Goal: Obtain resource: Obtain resource

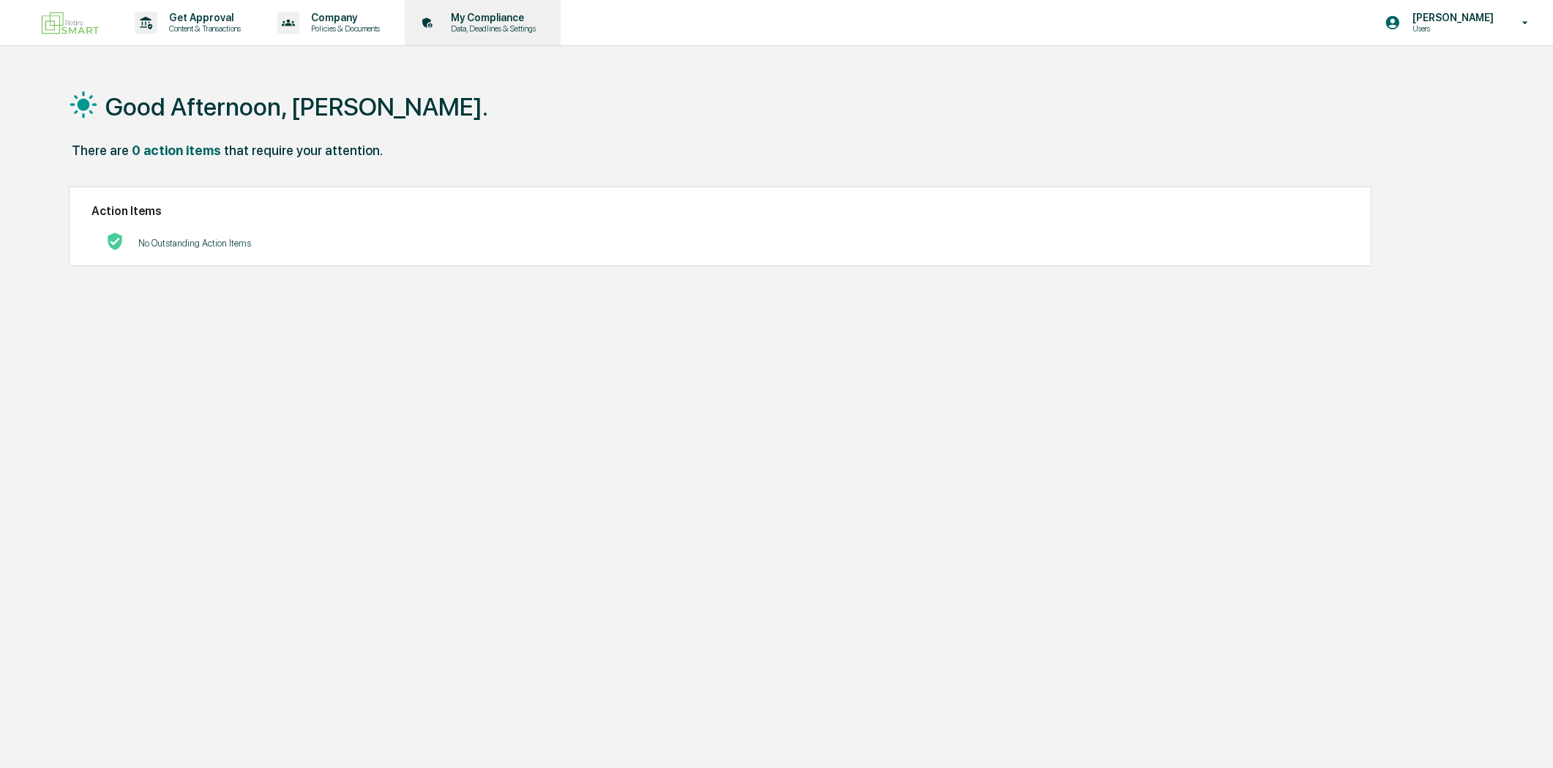
click at [487, 15] on p "My Compliance" at bounding box center [491, 18] width 104 height 12
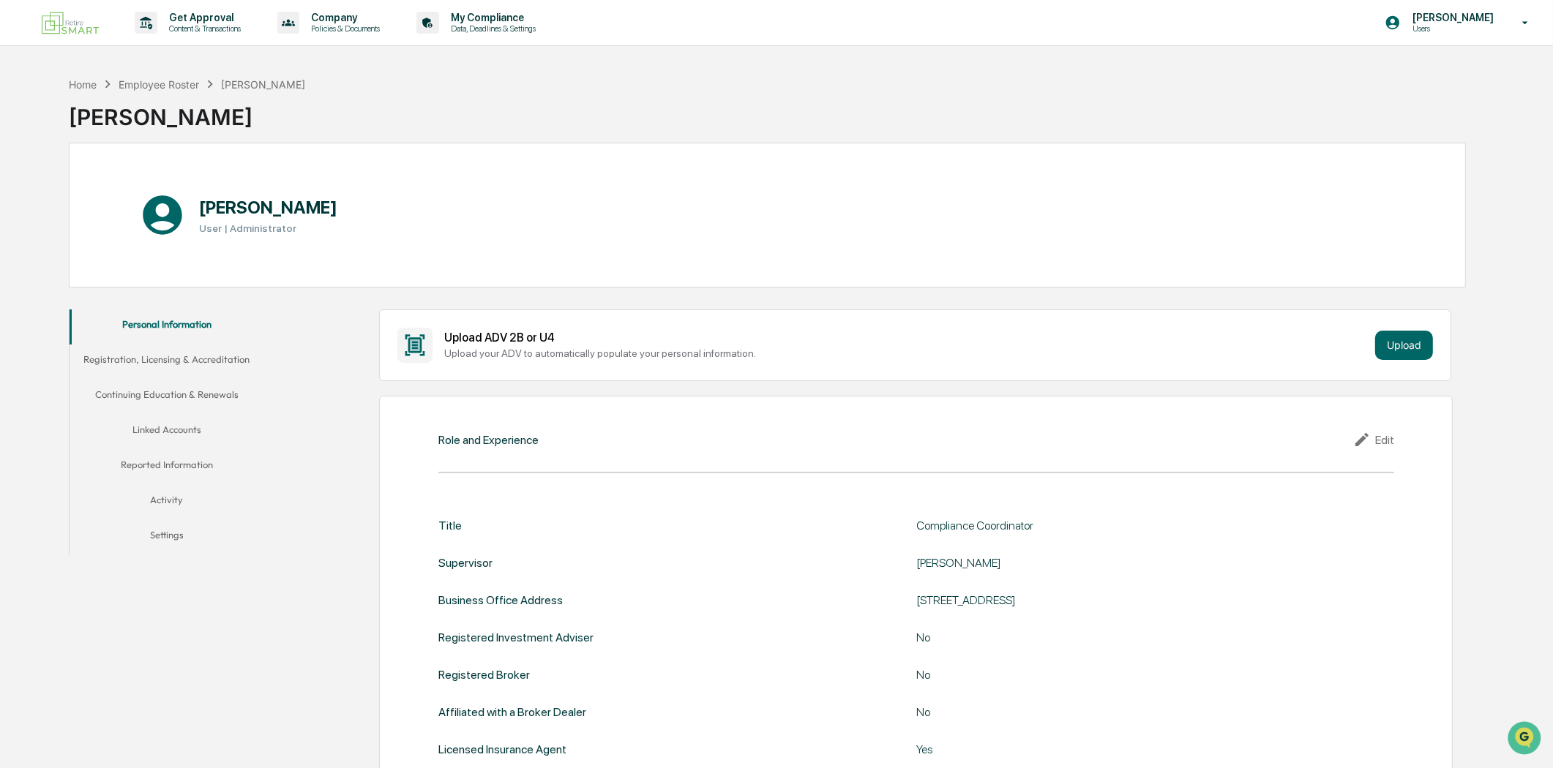
click at [89, 23] on img at bounding box center [70, 23] width 70 height 34
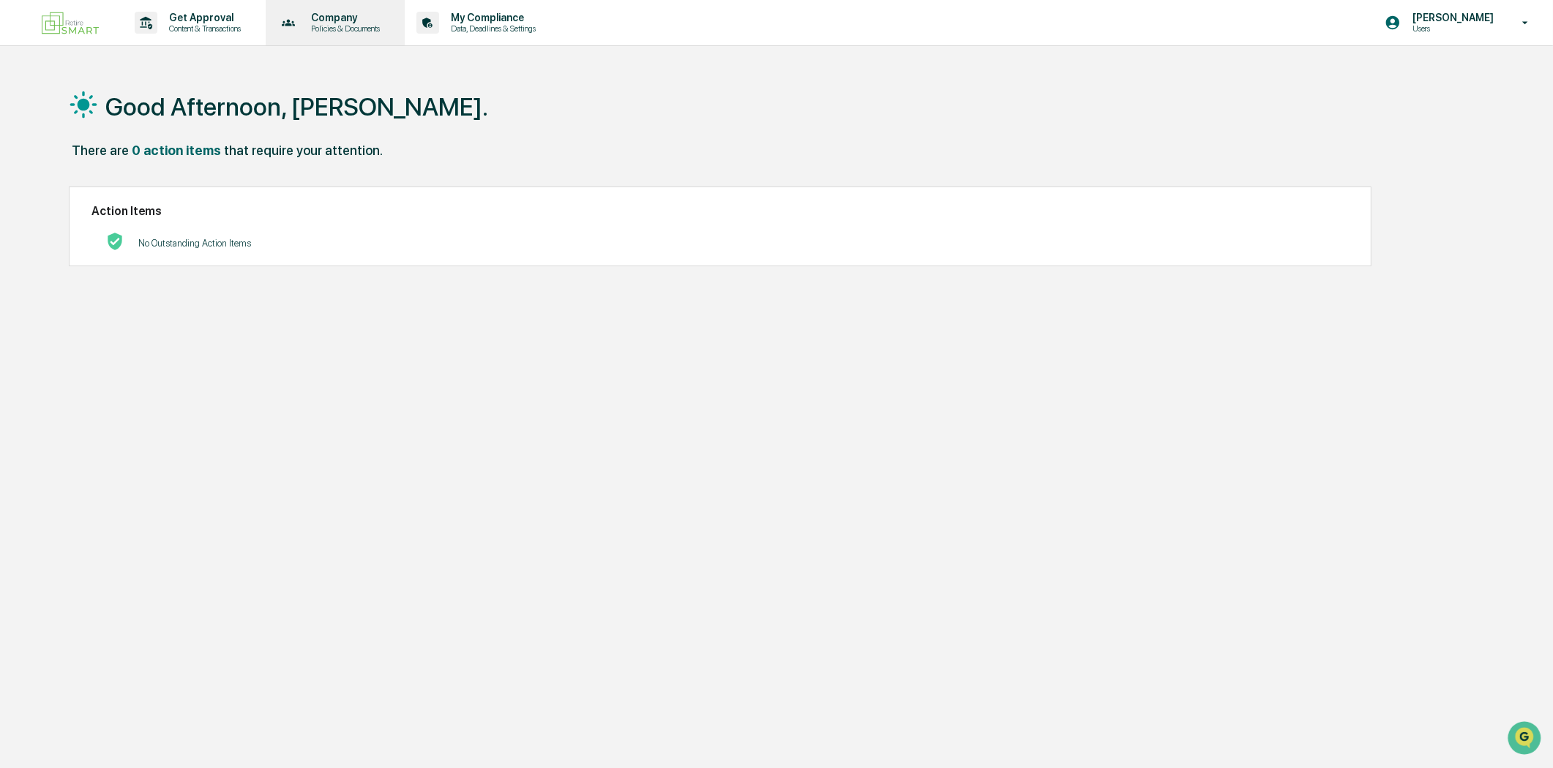
click at [339, 23] on p "Policies & Documents" at bounding box center [343, 28] width 88 height 10
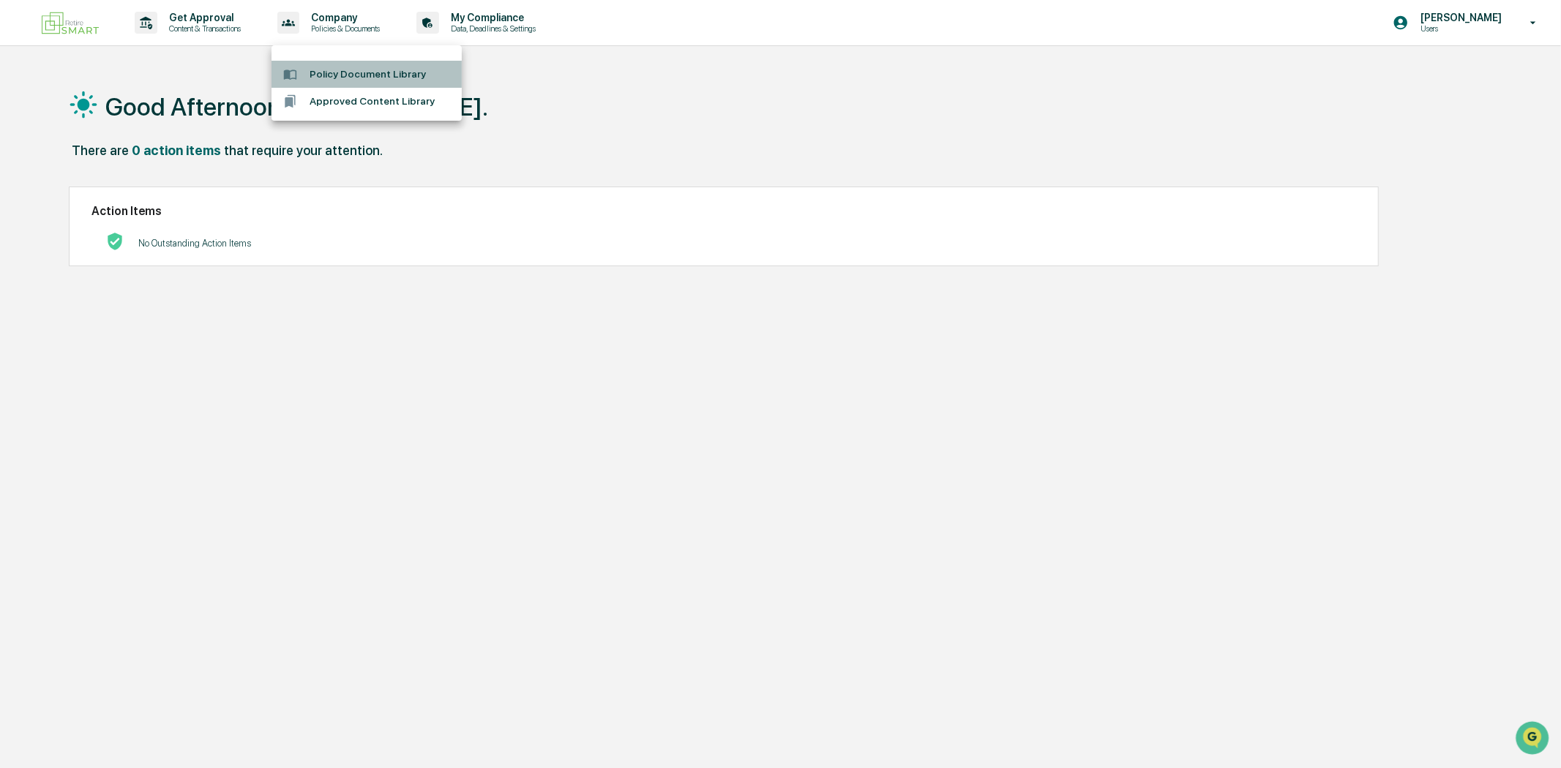
click at [348, 72] on li "Policy Document Library" at bounding box center [366, 74] width 190 height 27
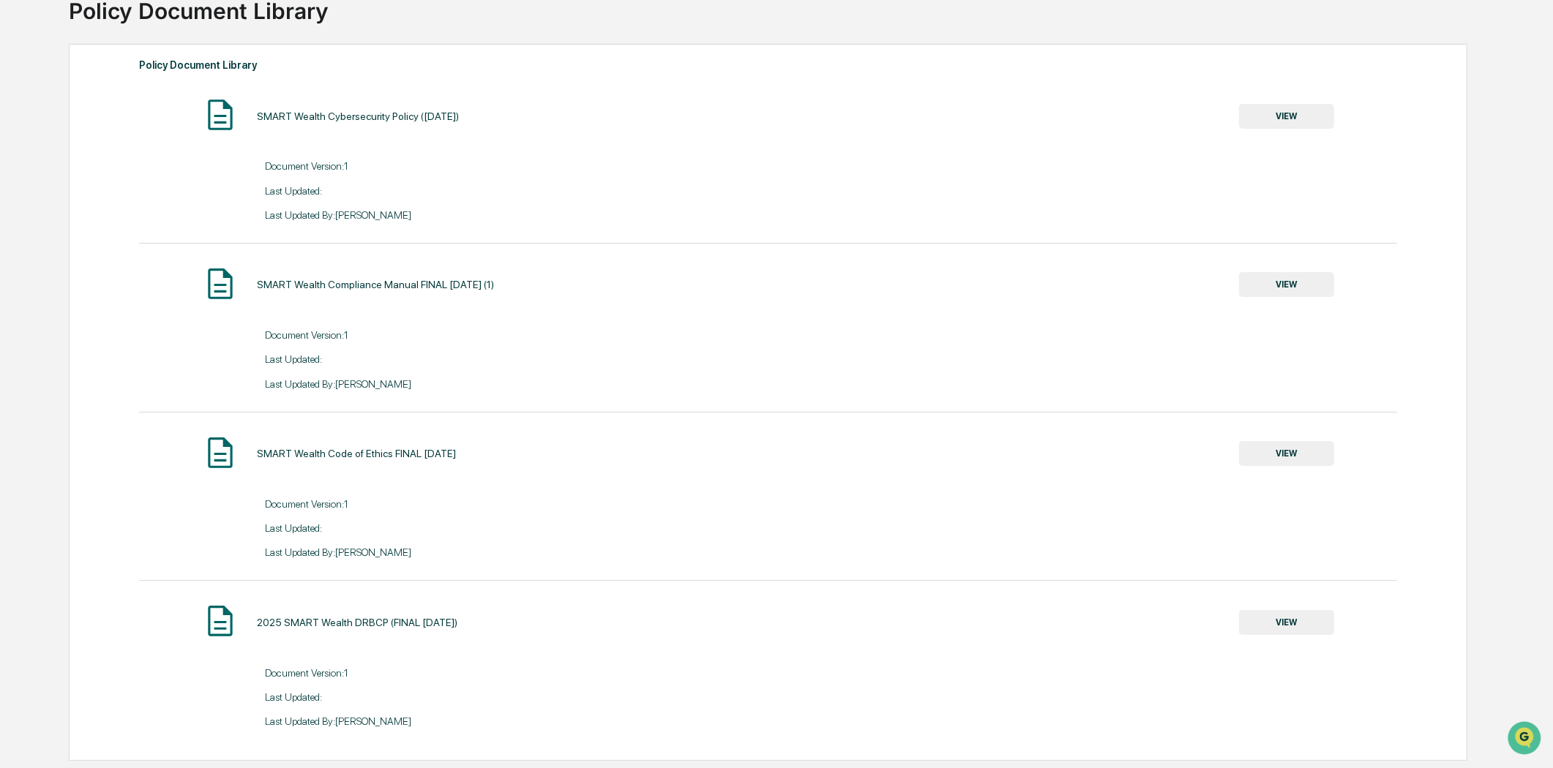
scroll to position [113, 0]
click at [1285, 276] on button "VIEW" at bounding box center [1286, 284] width 95 height 25
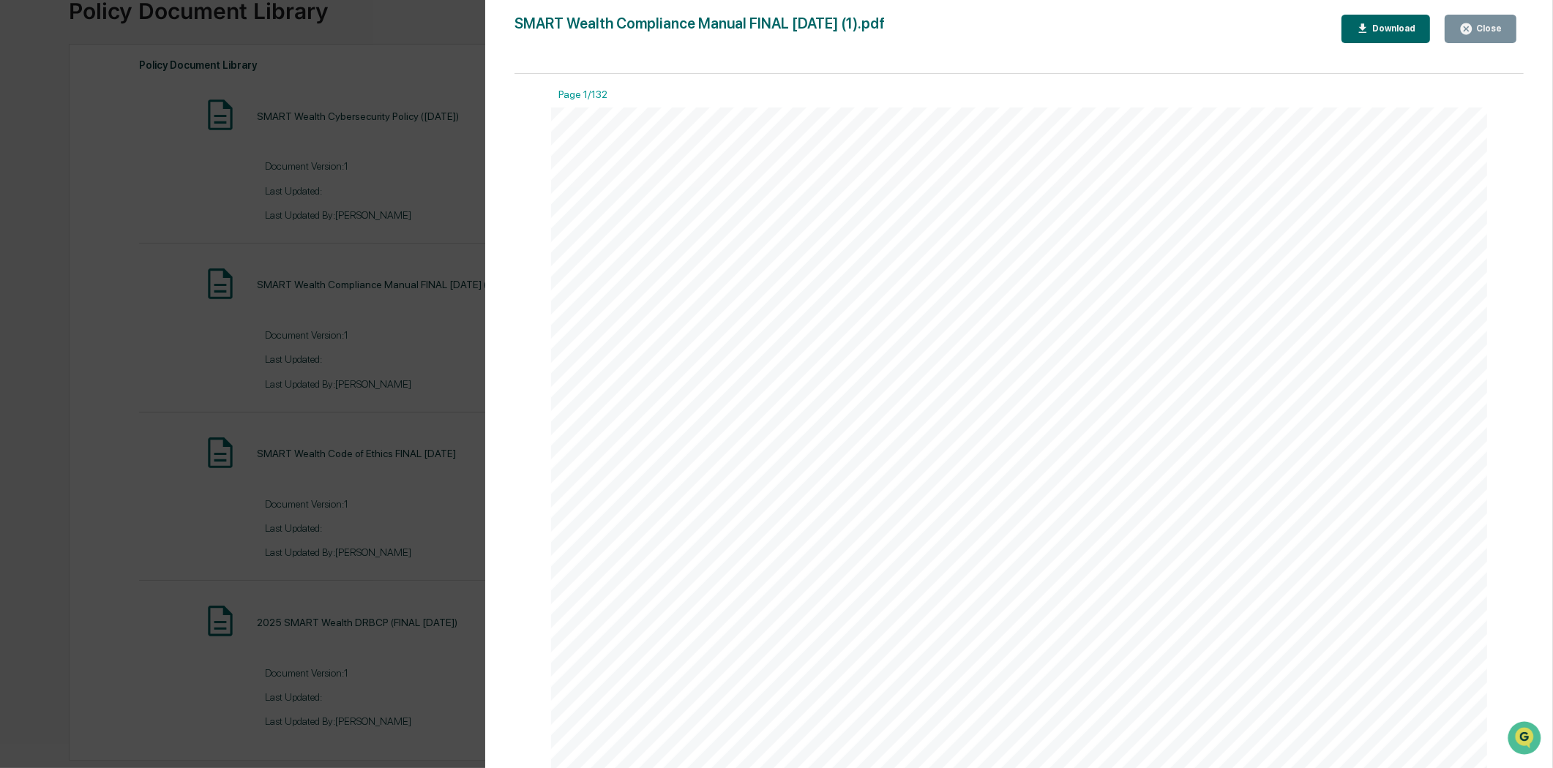
click at [1385, 20] on button "Download" at bounding box center [1385, 29] width 89 height 29
click at [430, 16] on div "Version History [DATE] 06:24 PM [PERSON_NAME] SMART Wealth Compliance Manual FI…" at bounding box center [776, 384] width 1553 height 768
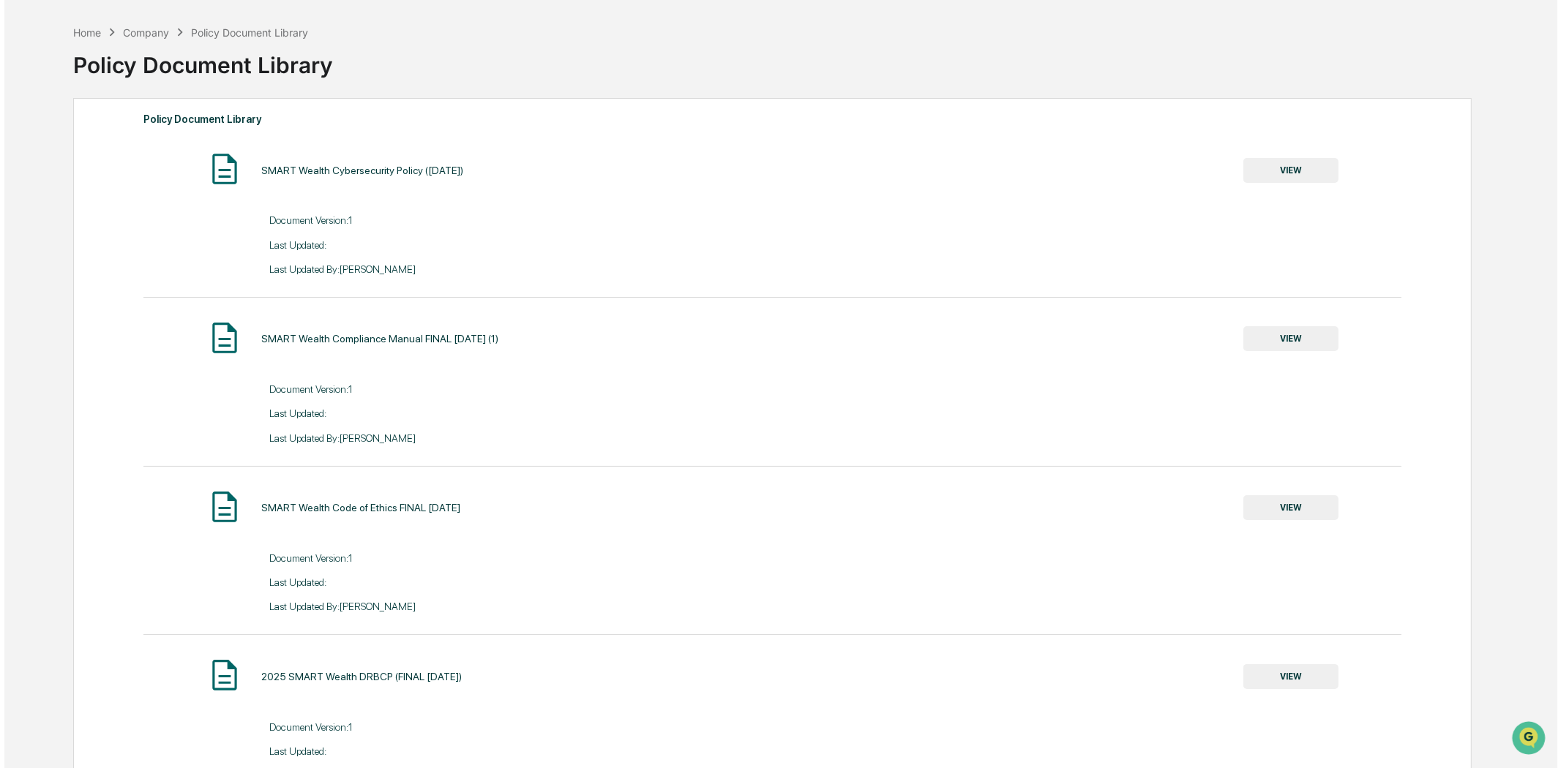
scroll to position [0, 0]
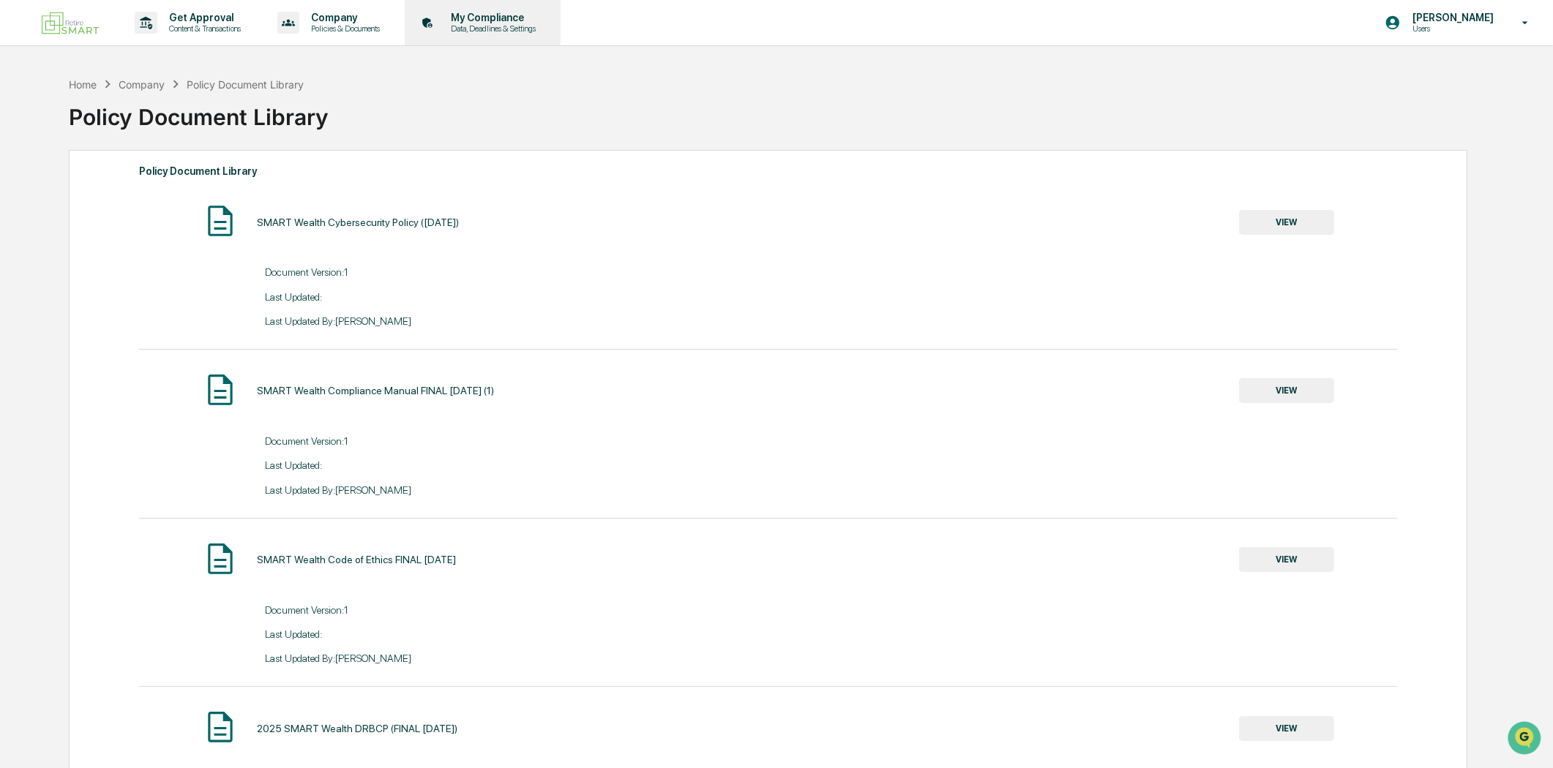
click at [485, 18] on p "My Compliance" at bounding box center [491, 18] width 104 height 12
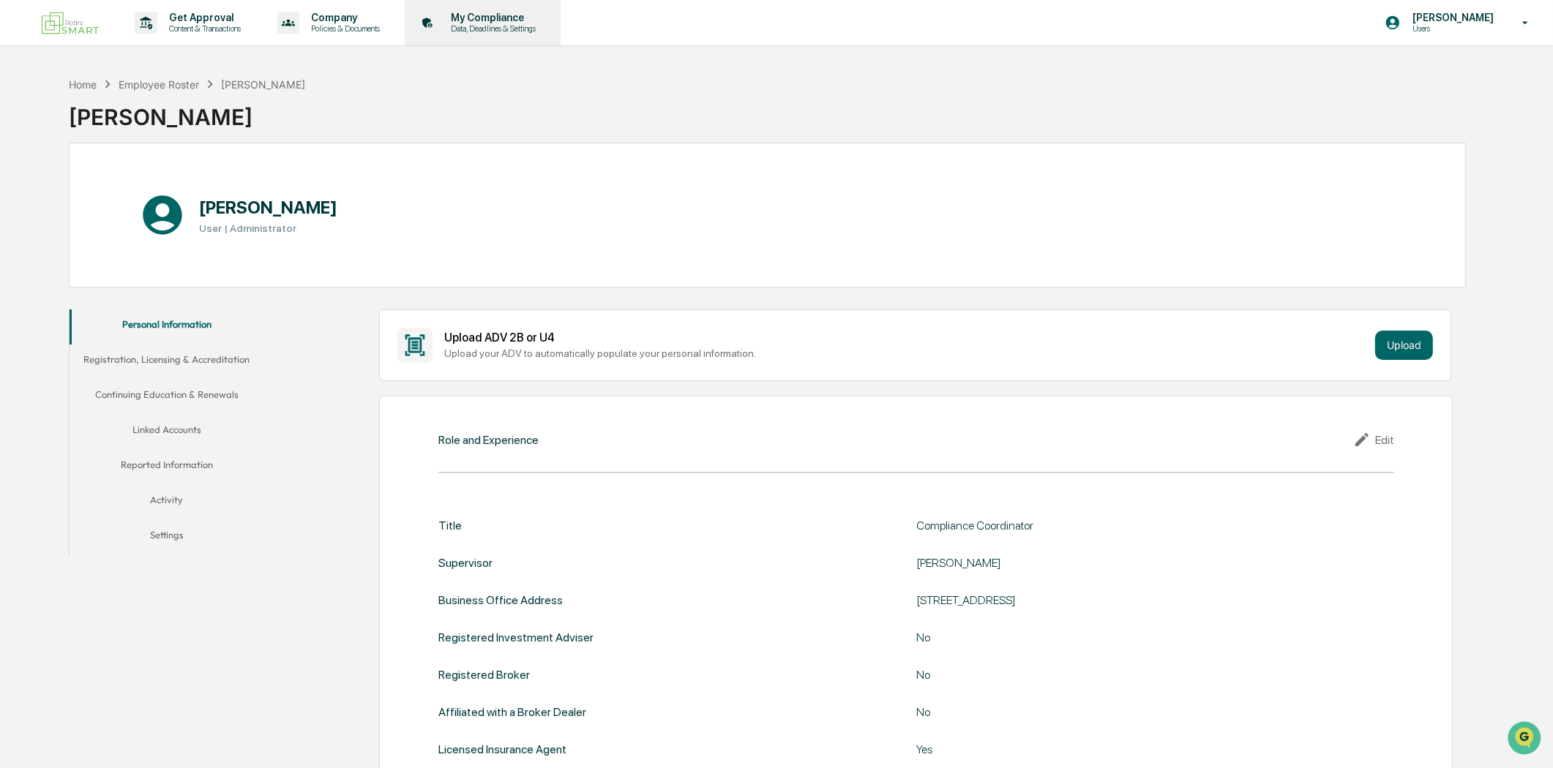
click at [515, 13] on p "My Compliance" at bounding box center [491, 18] width 104 height 12
click at [1513, 16] on icon at bounding box center [1526, 23] width 26 height 14
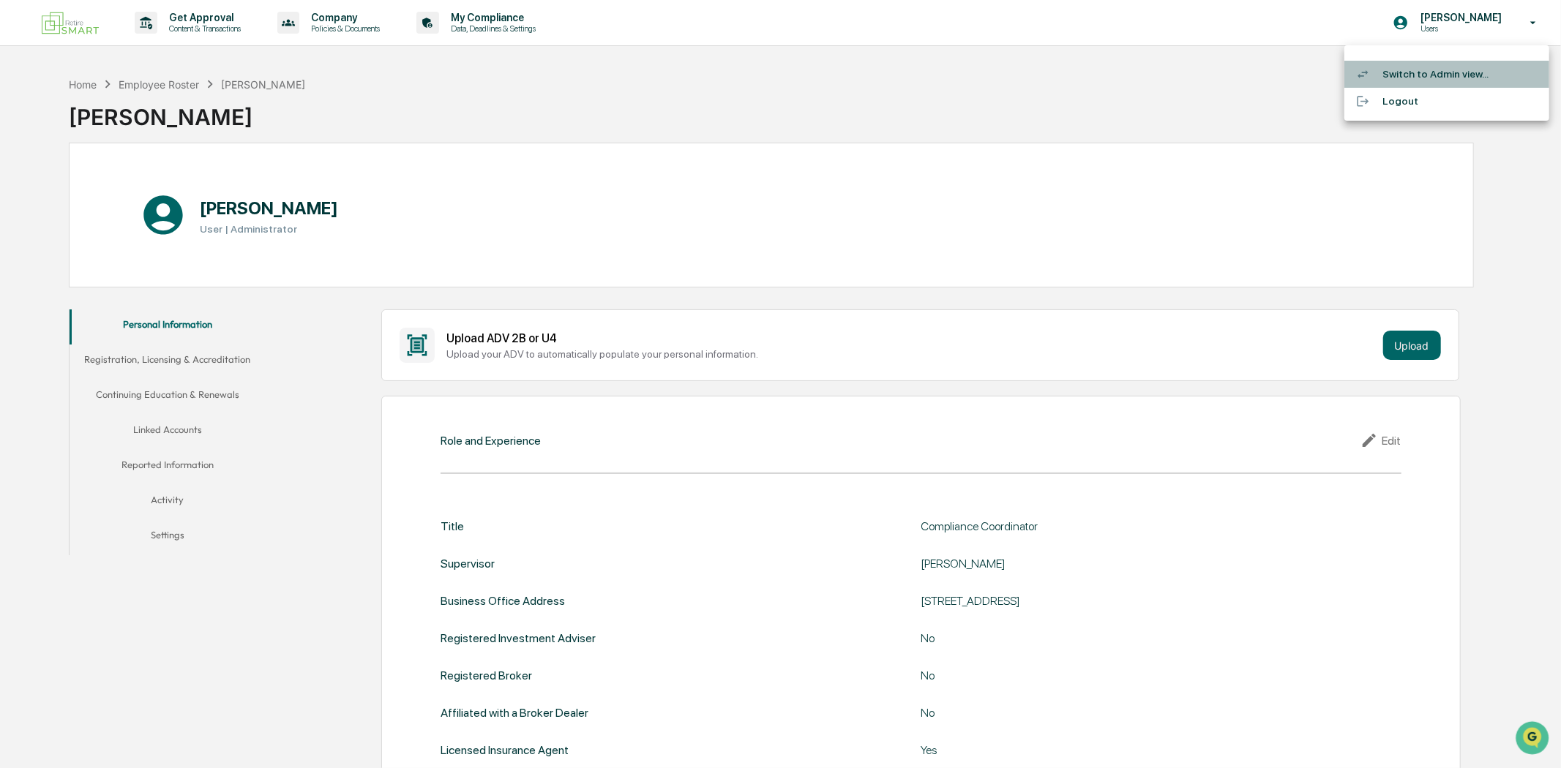
click at [1417, 82] on li "Switch to Admin view..." at bounding box center [1446, 74] width 205 height 27
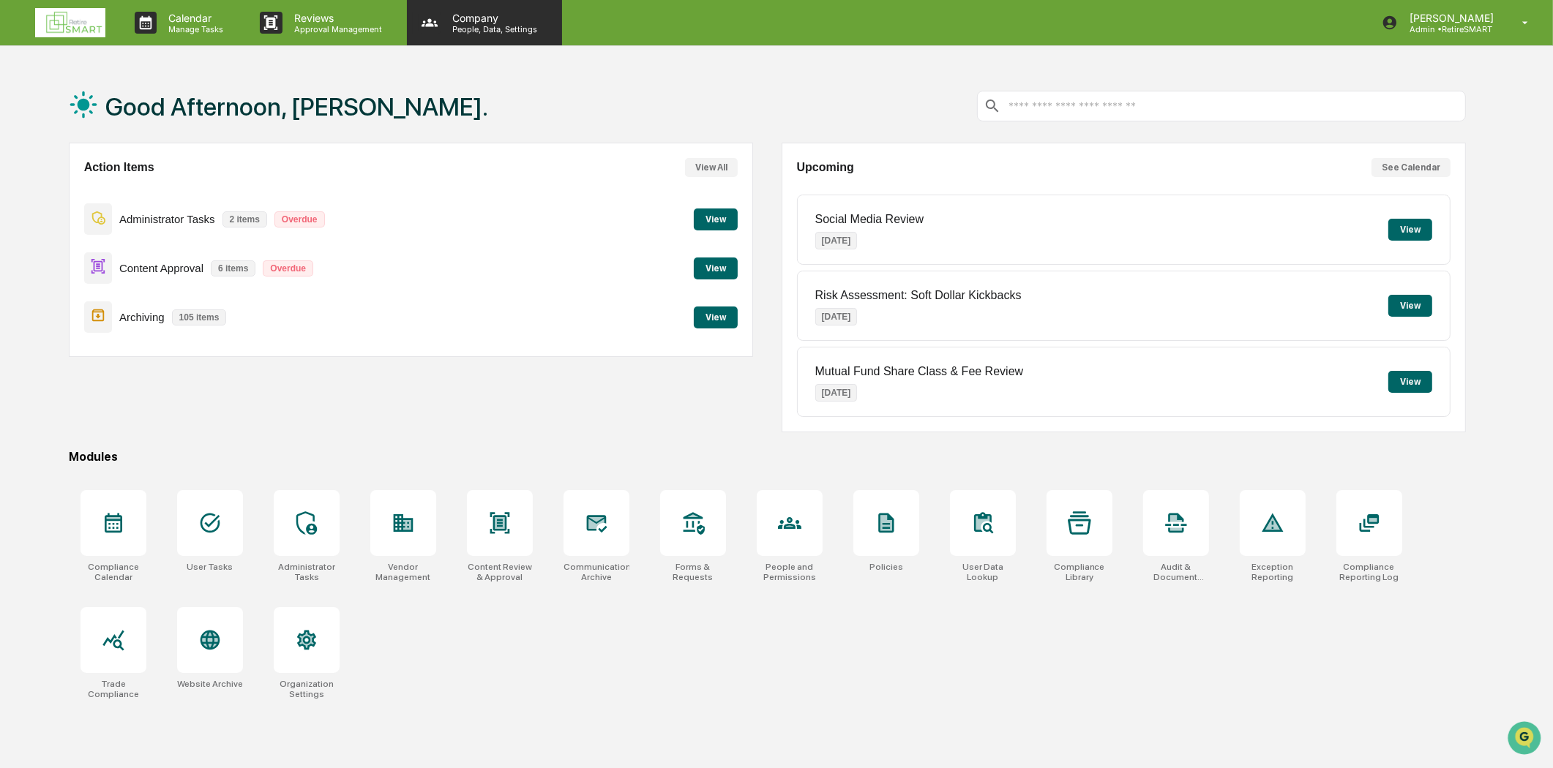
click at [457, 31] on p "People, Data, Settings" at bounding box center [493, 29] width 104 height 10
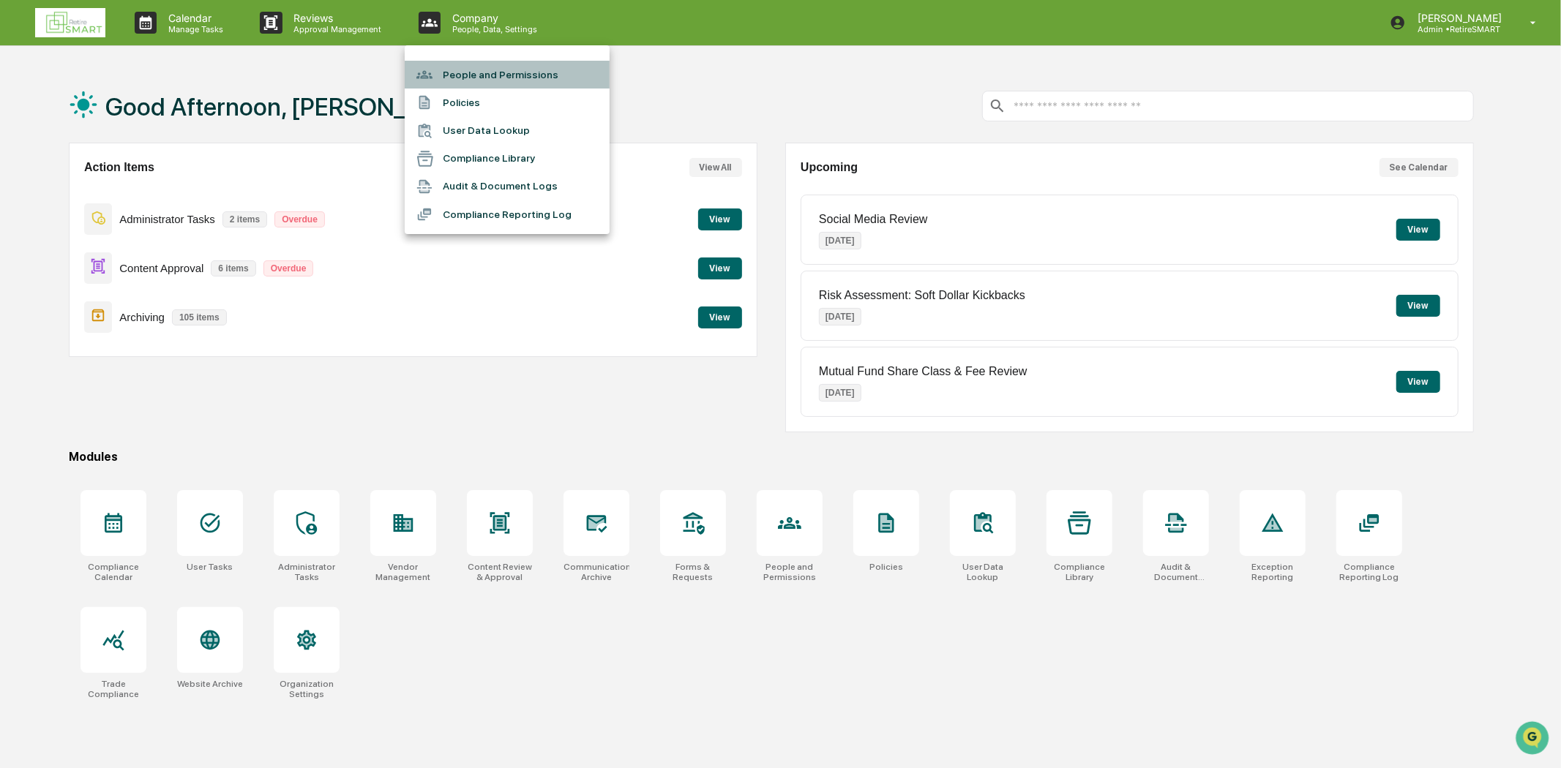
click at [490, 79] on li "People and Permissions" at bounding box center [507, 75] width 205 height 28
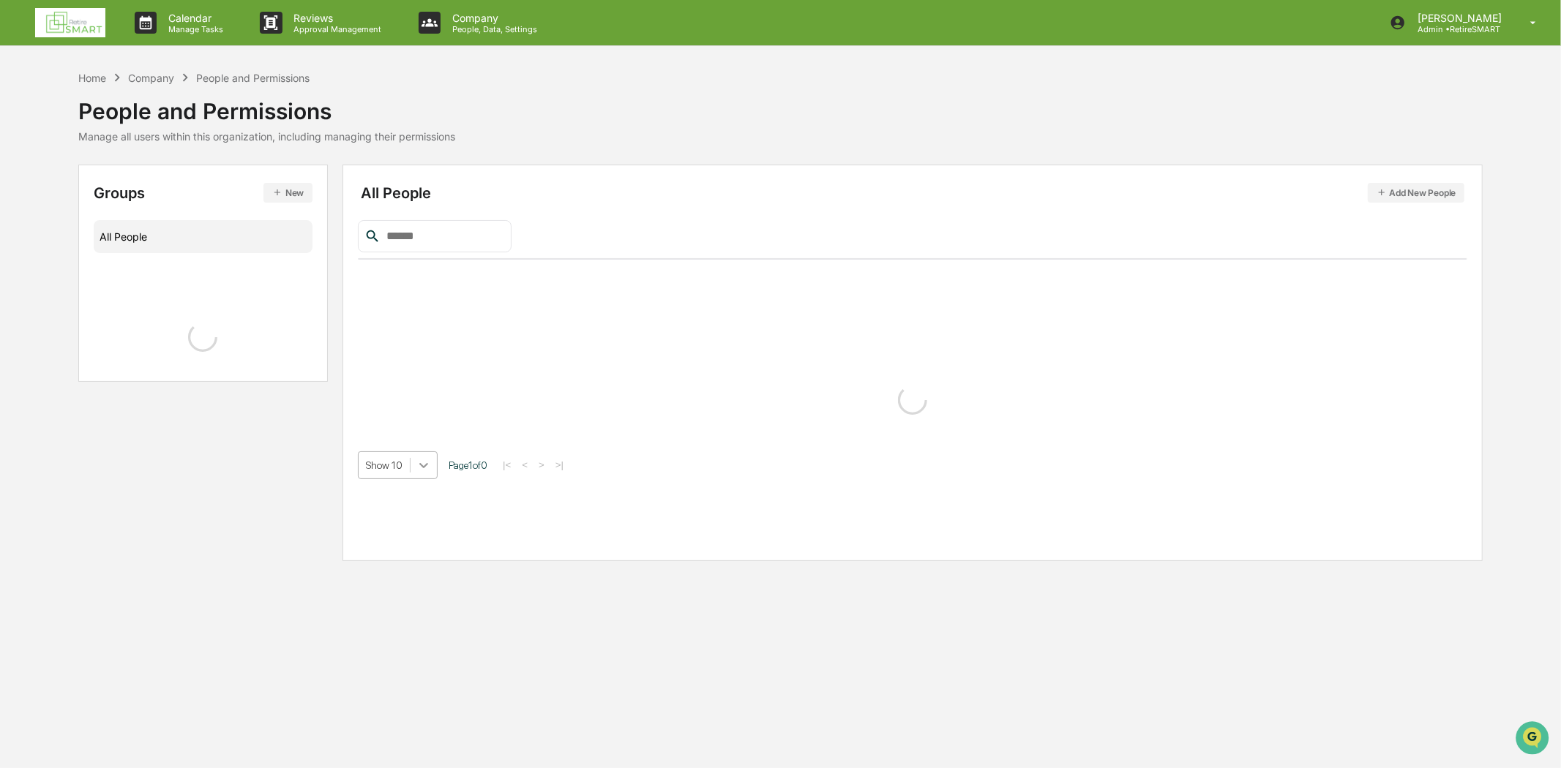
click at [422, 472] on div "Show 10 Page 1 of 0 |< < > >|" at bounding box center [912, 349] width 1109 height 259
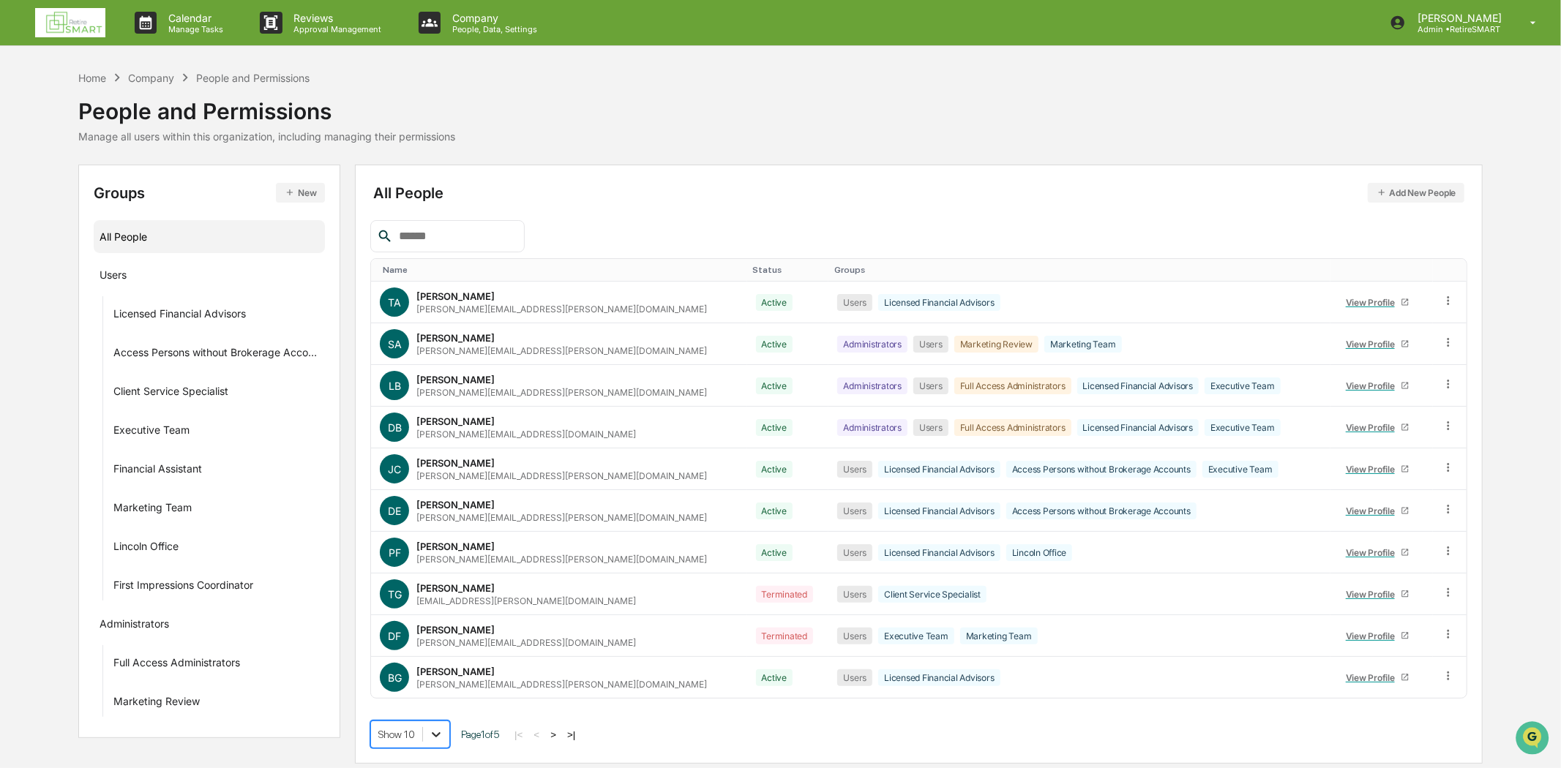
click at [436, 729] on icon at bounding box center [436, 734] width 15 height 15
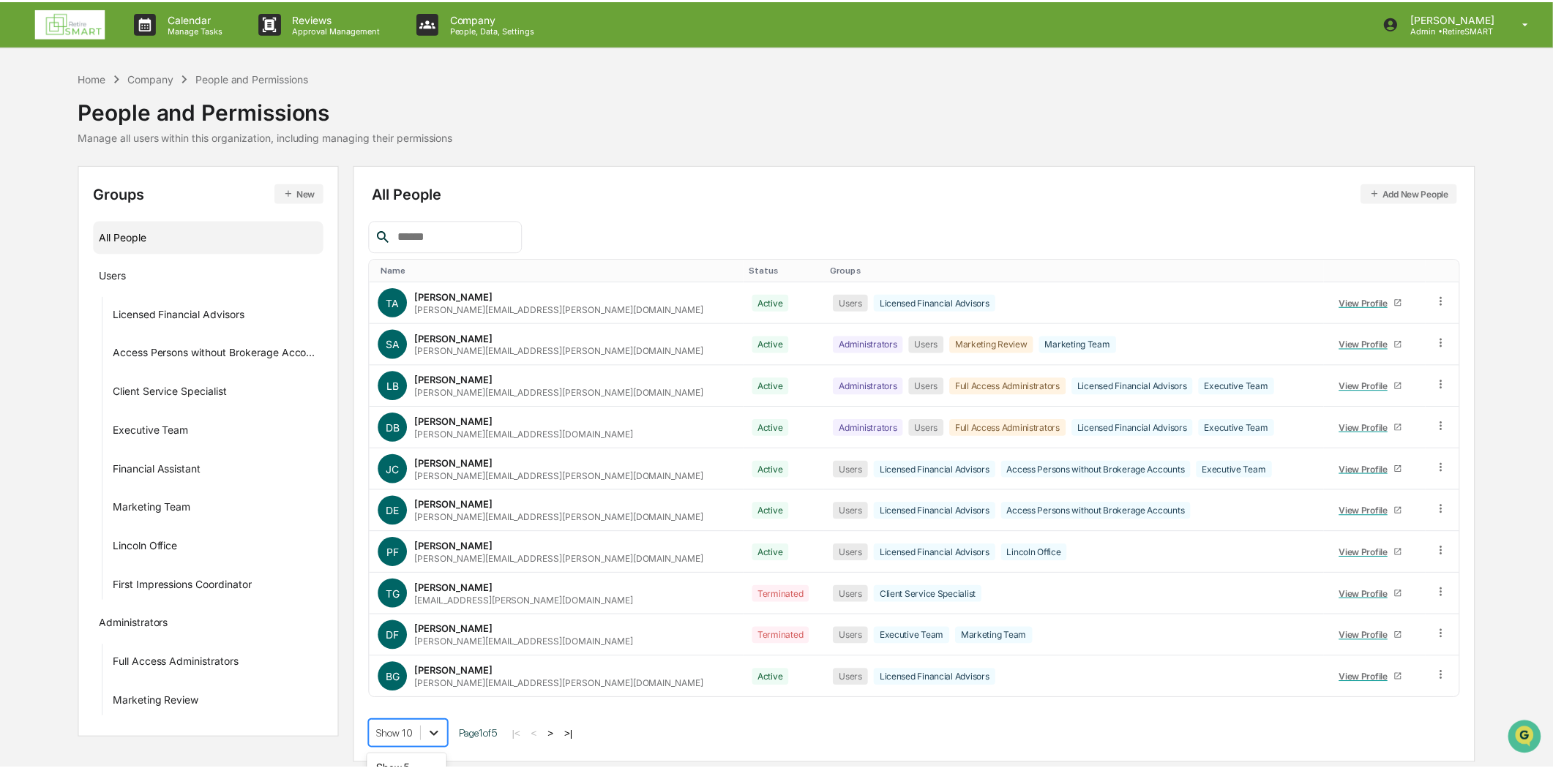
scroll to position [112, 0]
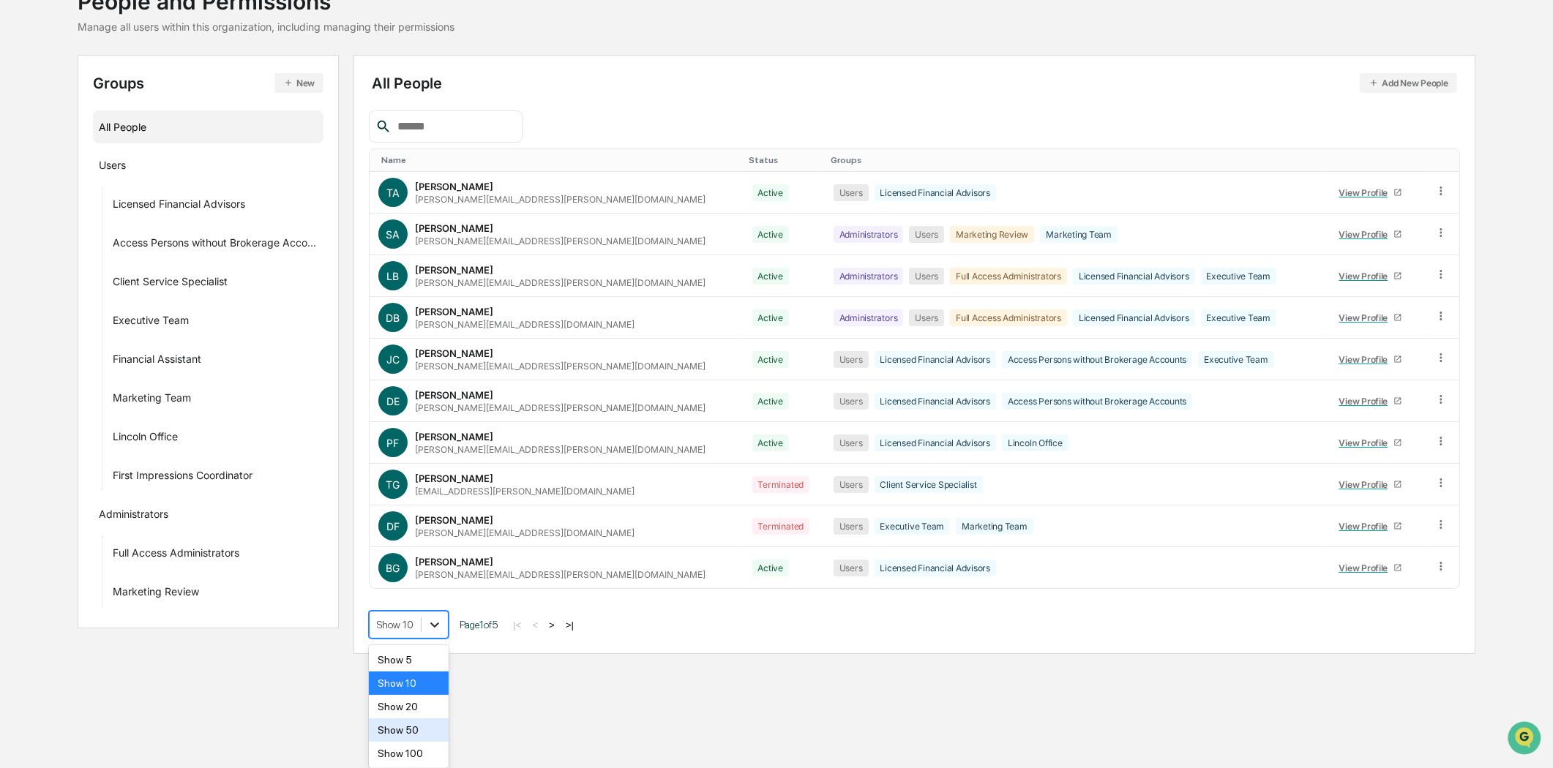
click at [435, 659] on body "Calendar Manage Tasks Reviews Approval Management Company People, Data, Setting…" at bounding box center [776, 274] width 1553 height 768
click at [421, 749] on div "Show 100" at bounding box center [409, 753] width 80 height 23
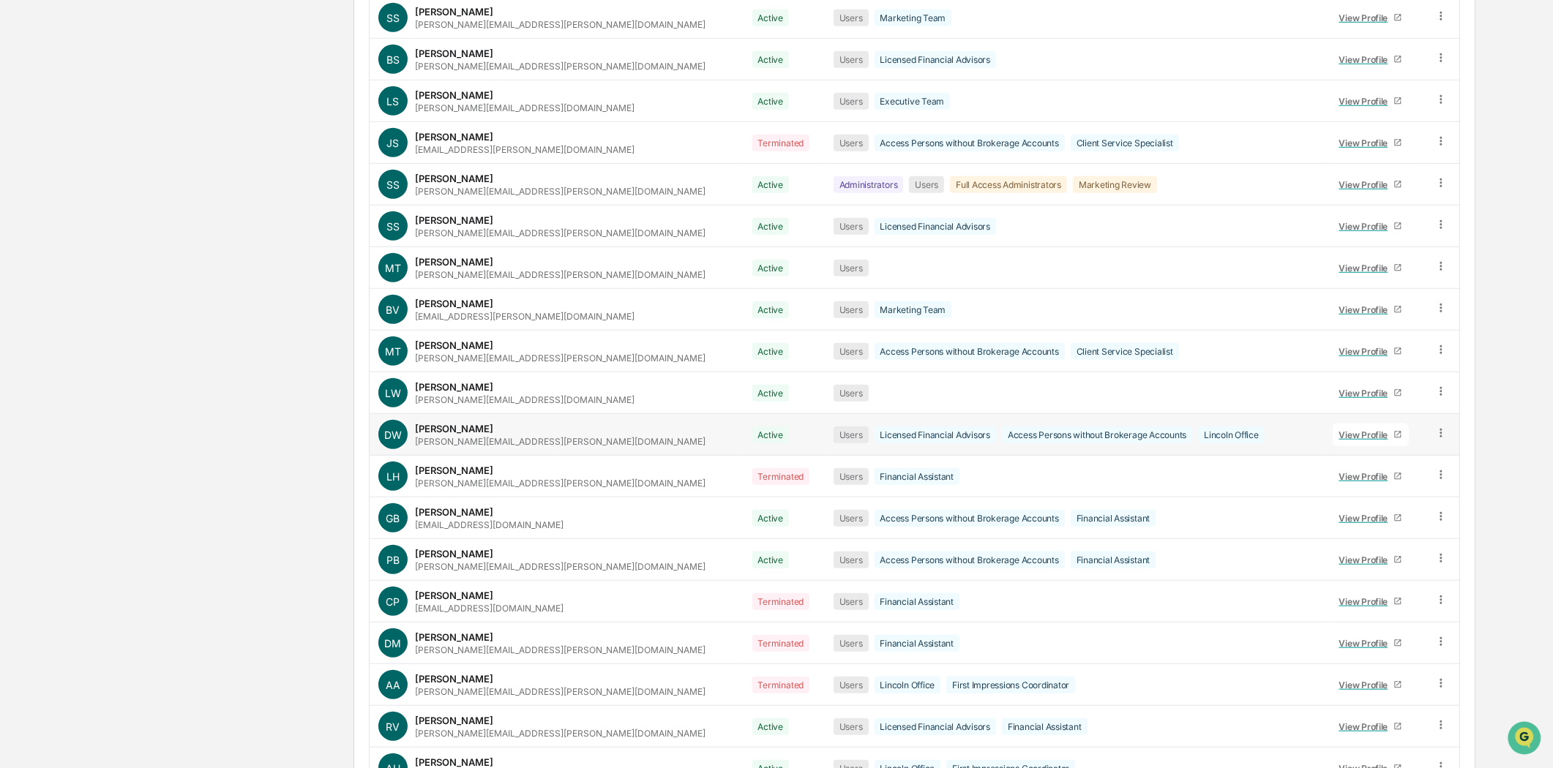
scroll to position [1667, 0]
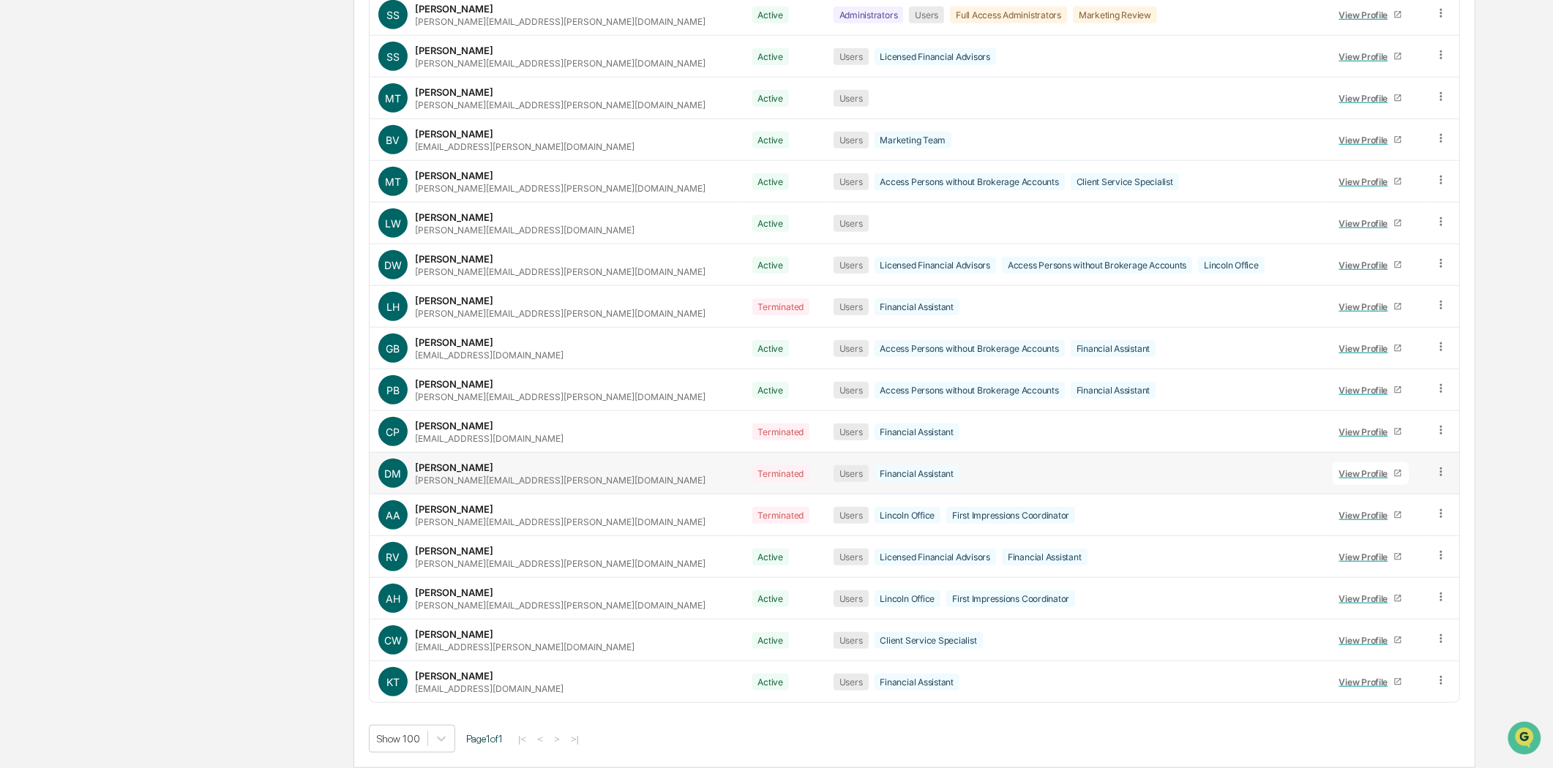
click at [1351, 465] on link "View Profile" at bounding box center [1371, 473] width 76 height 23
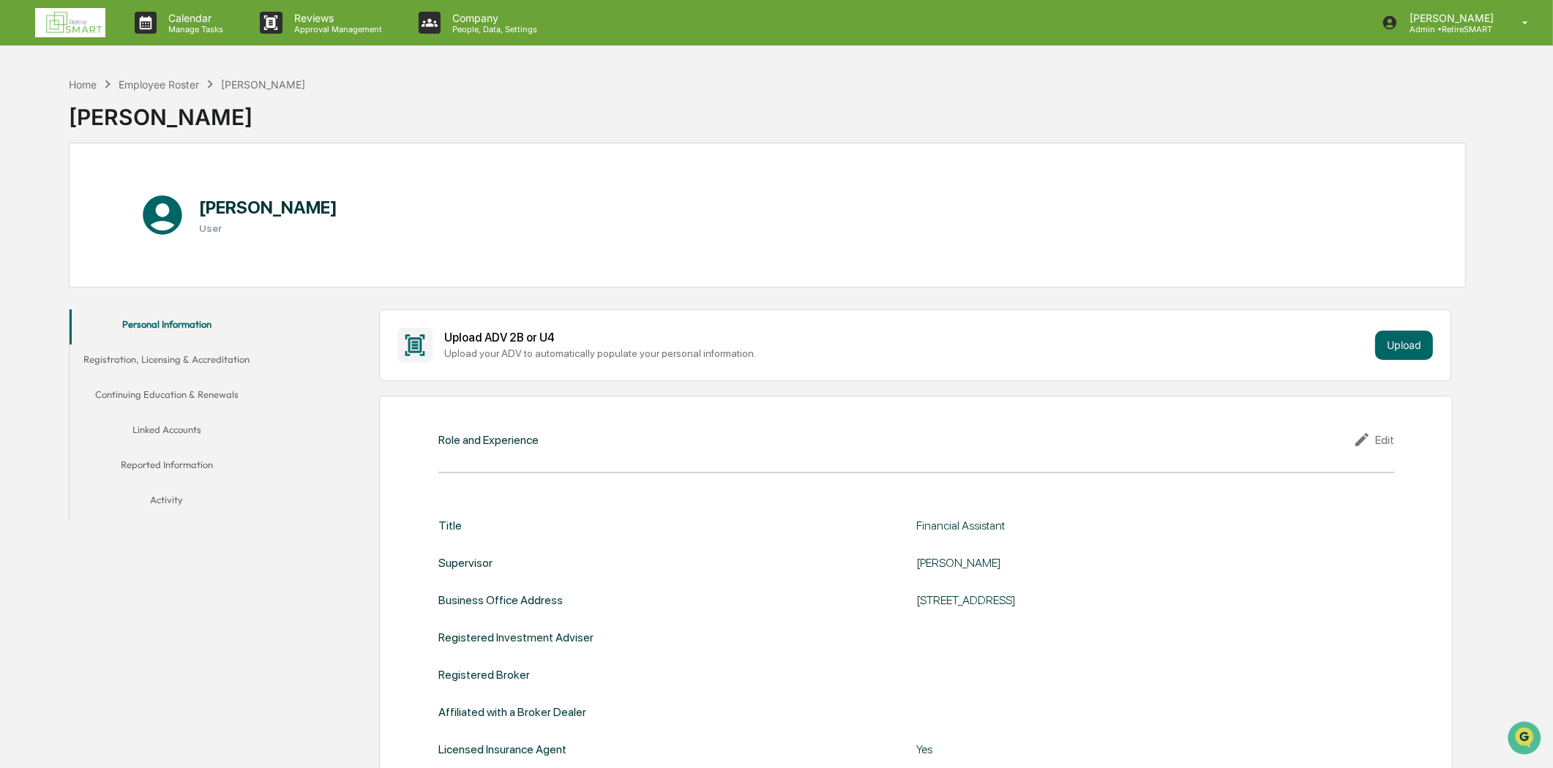
click at [179, 395] on button "Continuing Education & Renewals" at bounding box center [167, 397] width 195 height 35
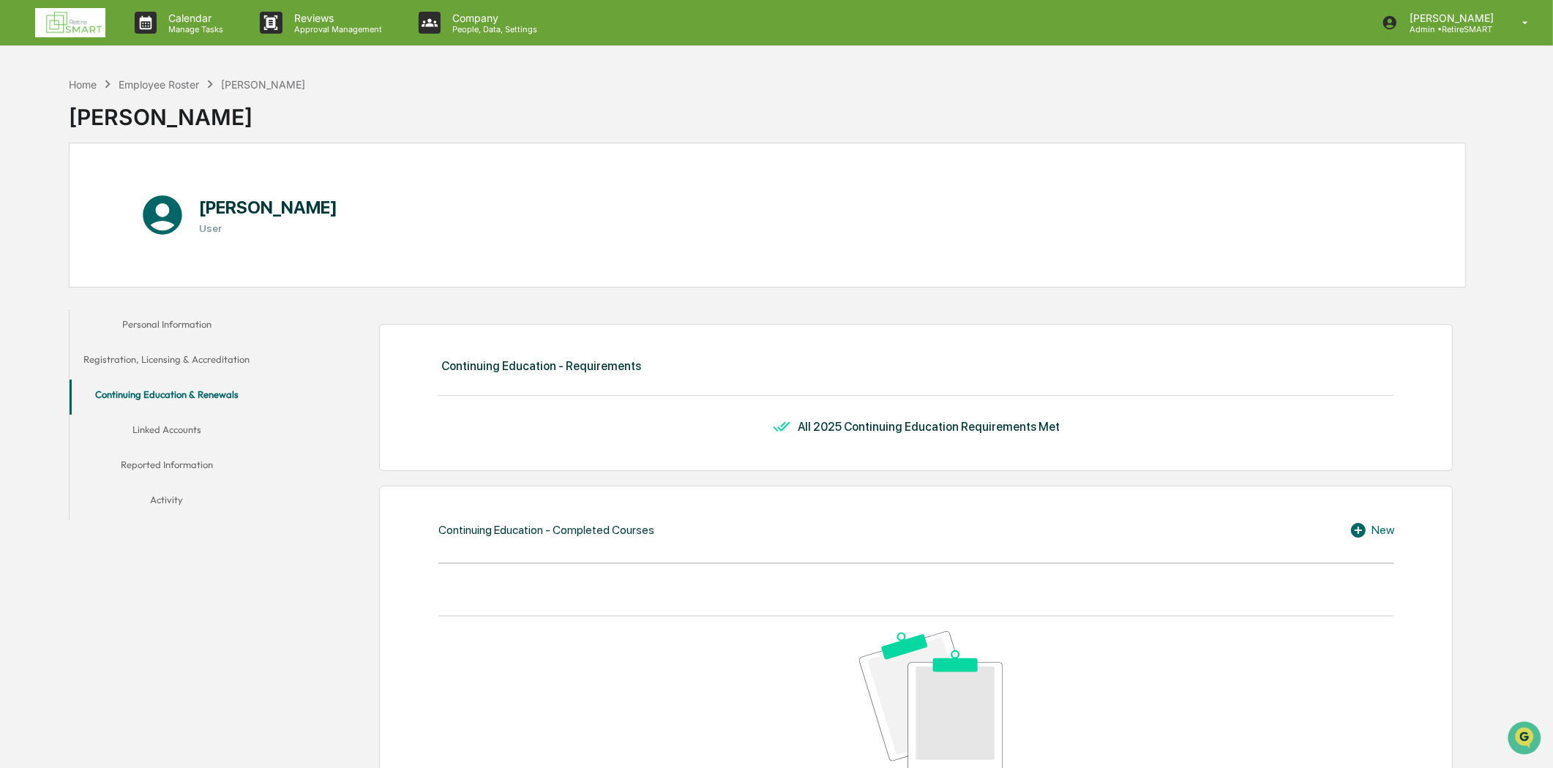
click at [172, 428] on button "Linked Accounts" at bounding box center [167, 432] width 195 height 35
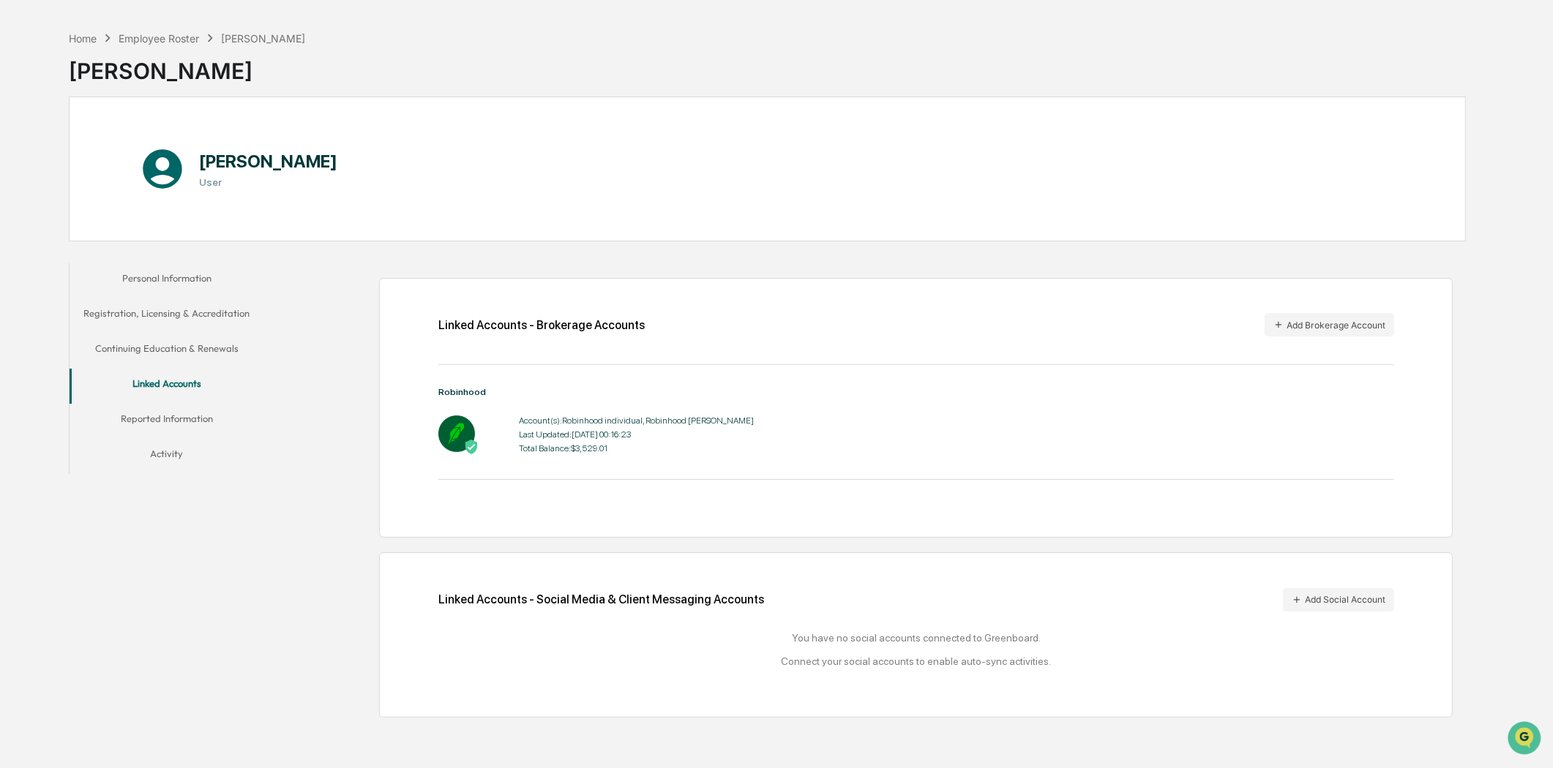
scroll to position [70, 0]
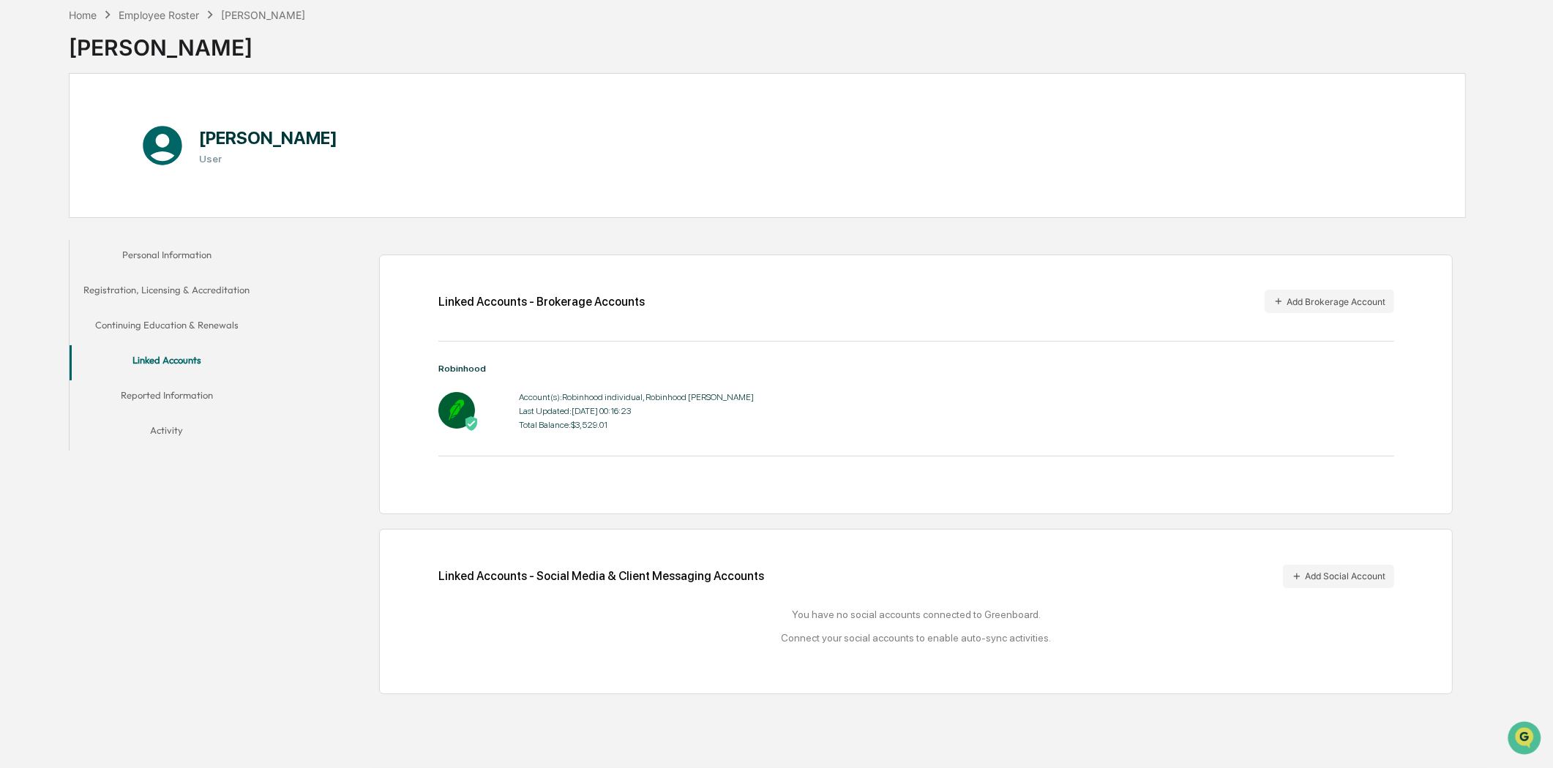
click at [150, 396] on button "Reported Information" at bounding box center [167, 398] width 195 height 35
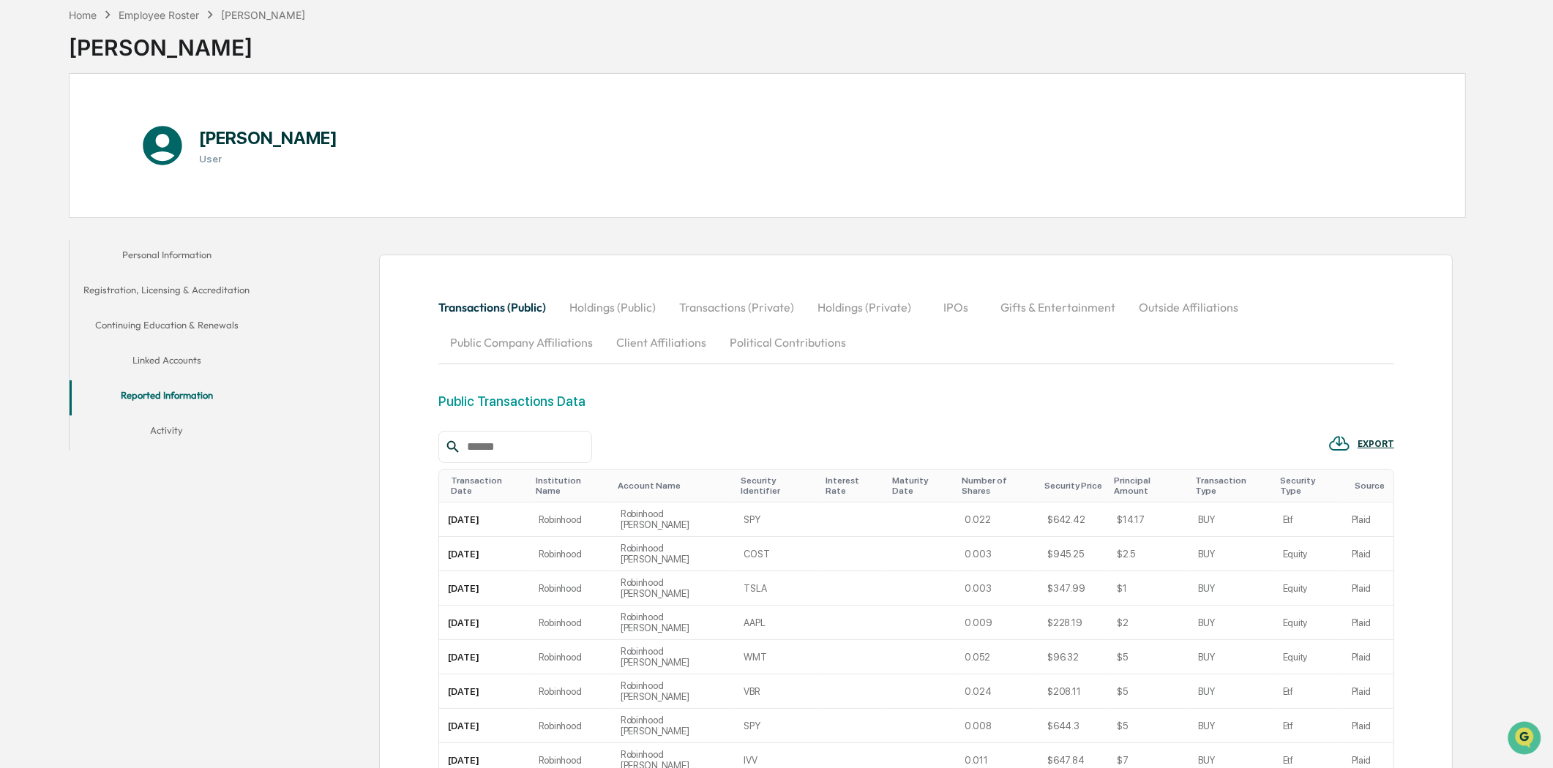
click at [172, 427] on button "Activity" at bounding box center [167, 433] width 195 height 35
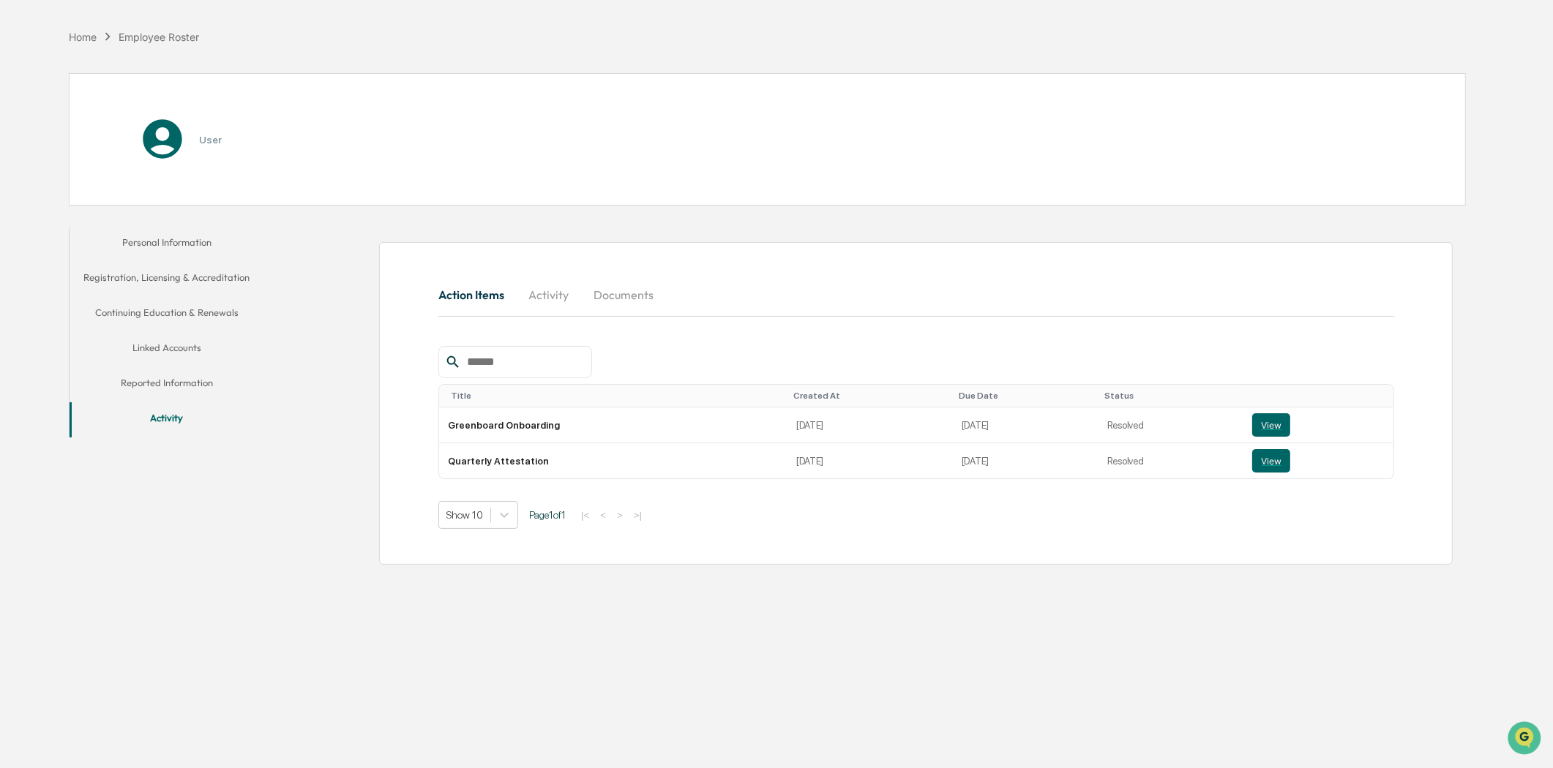
click at [618, 288] on button "Documents" at bounding box center [623, 294] width 83 height 35
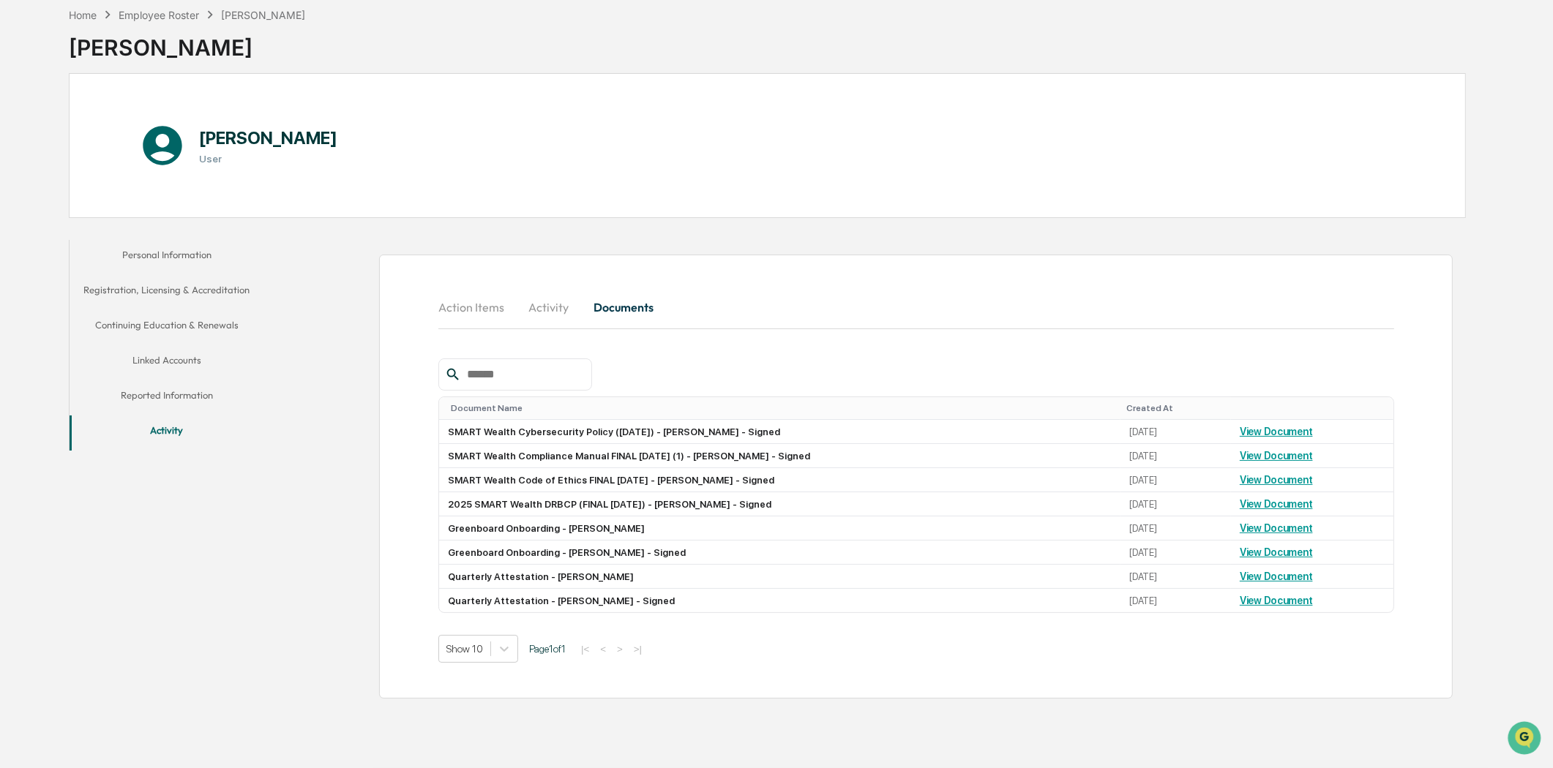
scroll to position [47, 0]
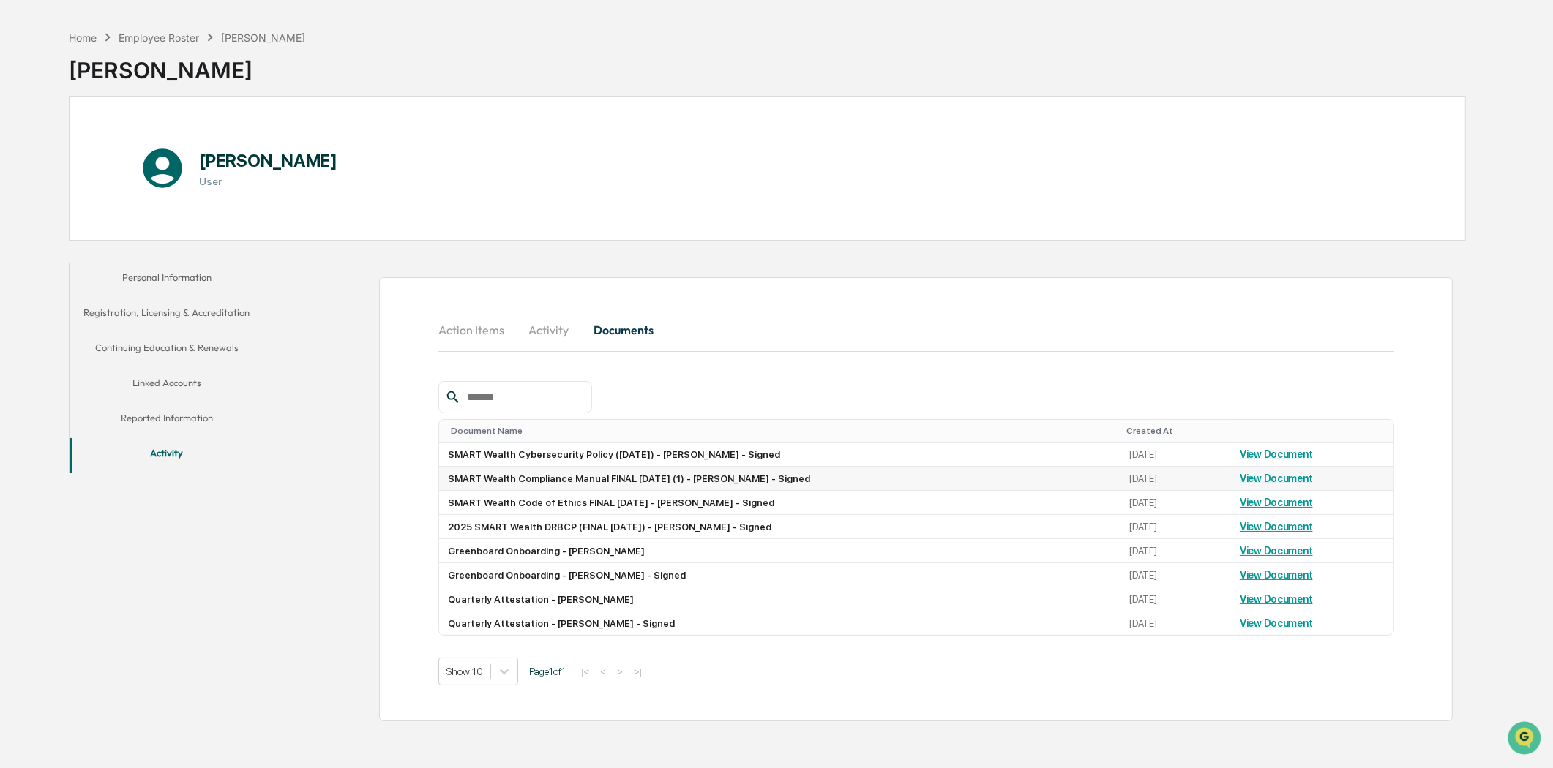
click at [1273, 473] on td "View Document" at bounding box center [1312, 479] width 162 height 24
click at [1278, 481] on link "View Document" at bounding box center [1276, 479] width 73 height 12
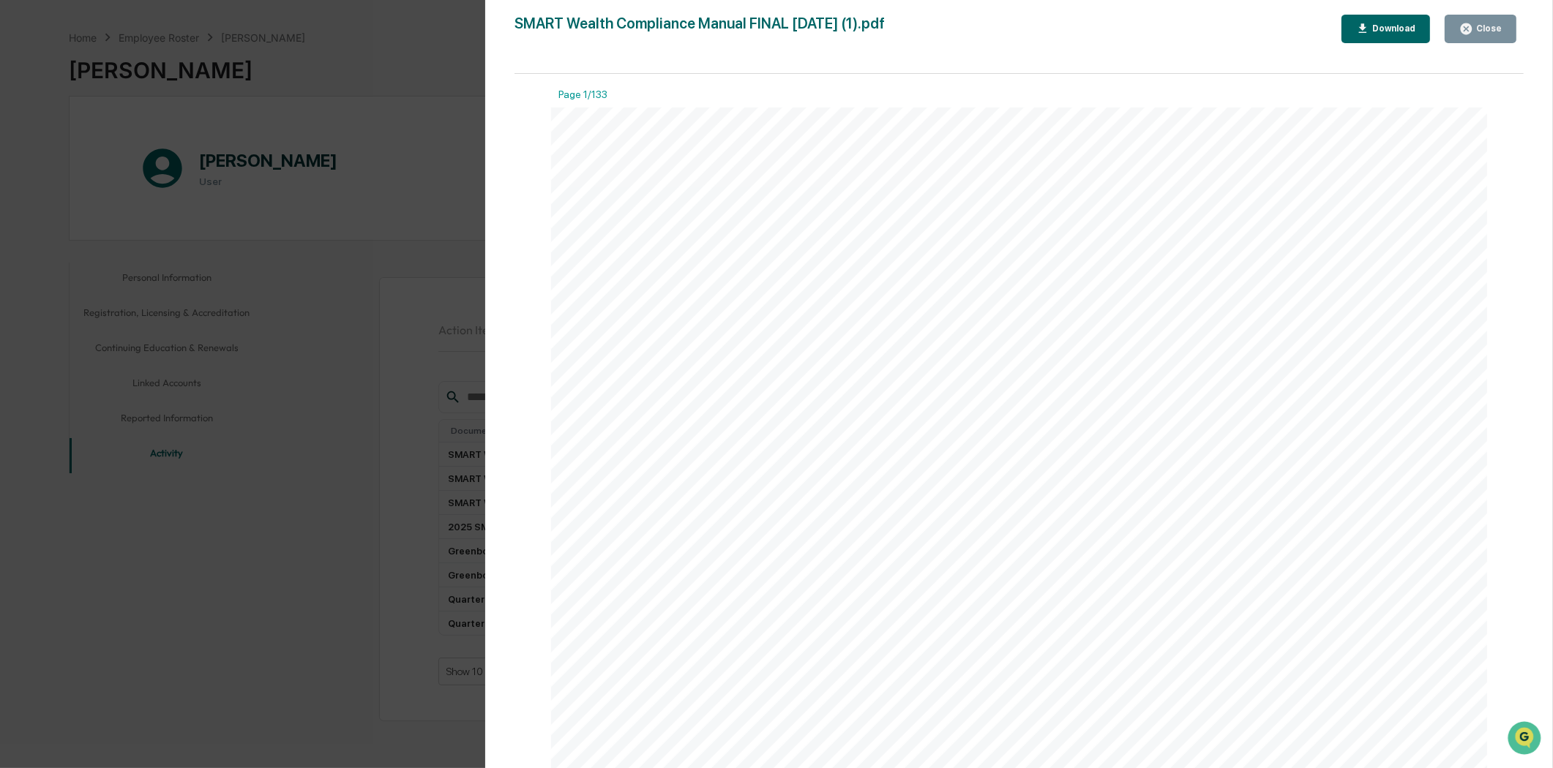
click at [1377, 23] on div "Download" at bounding box center [1392, 28] width 46 height 10
